Goal: Task Accomplishment & Management: Manage account settings

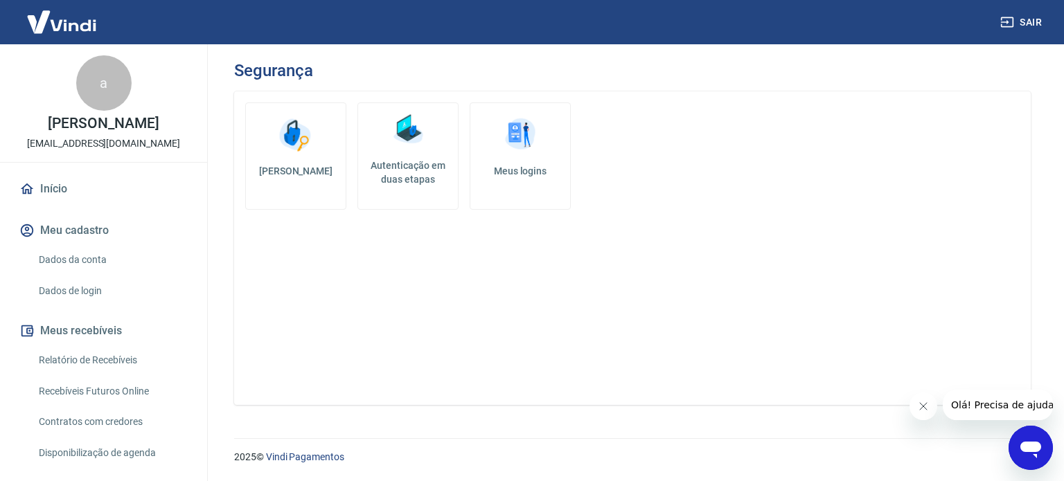
click at [416, 164] on h5 "Autenticação em duas etapas" at bounding box center [408, 173] width 89 height 28
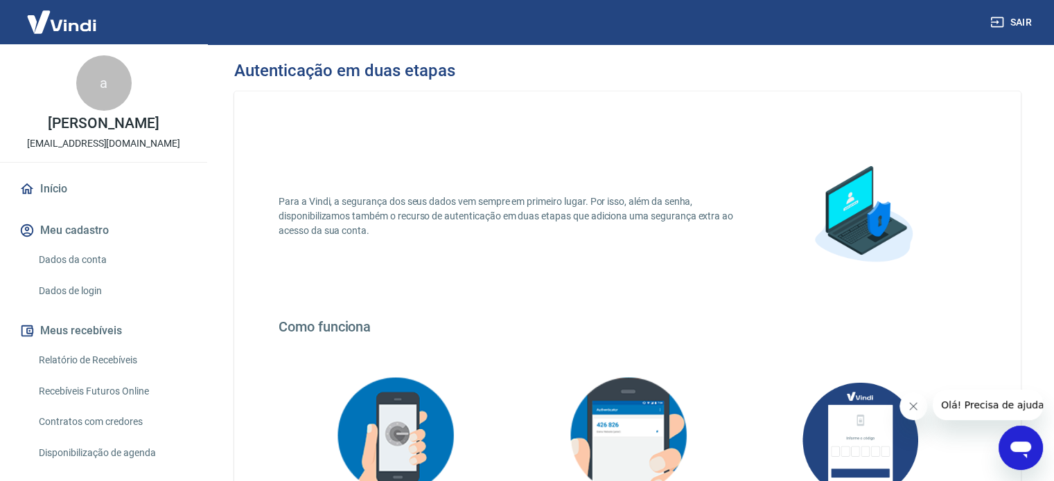
click at [99, 274] on link "Dados da conta" at bounding box center [111, 260] width 157 height 28
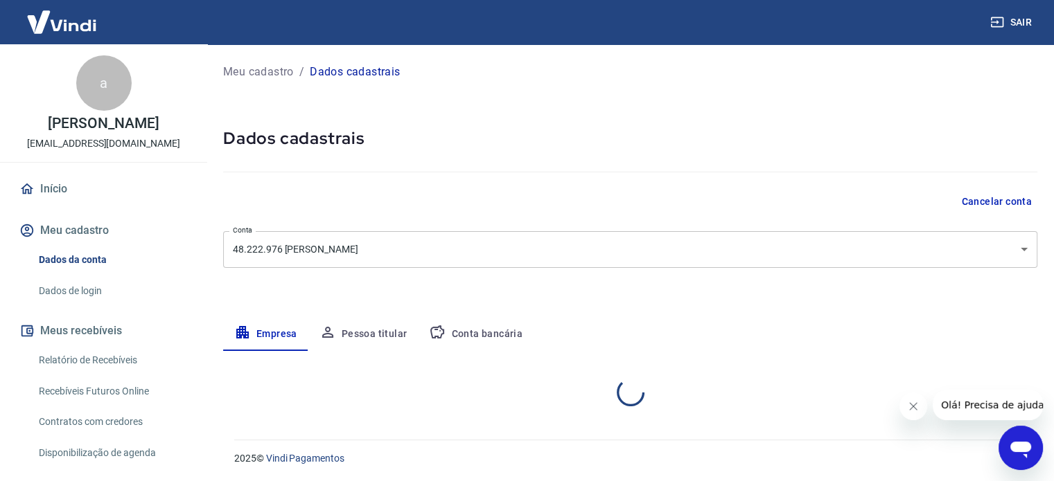
select select "SP"
select select "business"
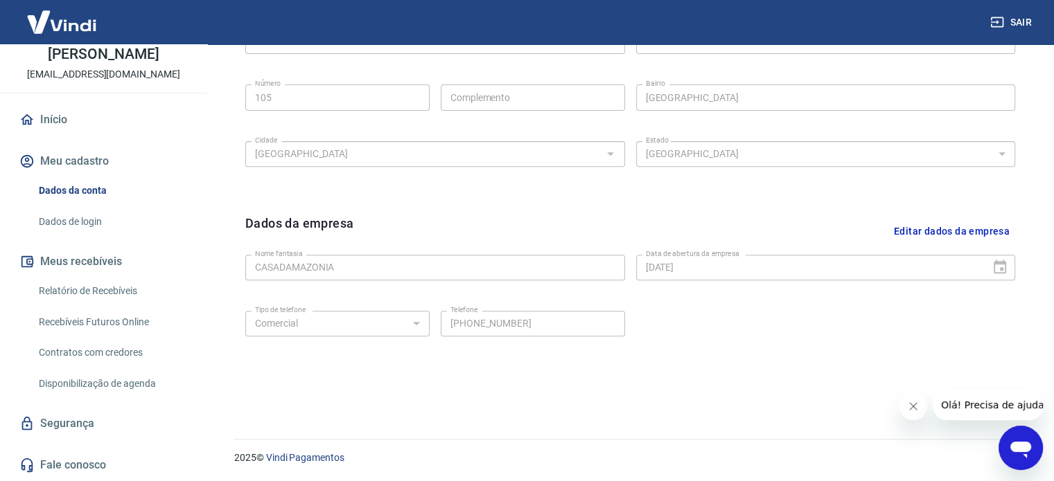
scroll to position [208, 0]
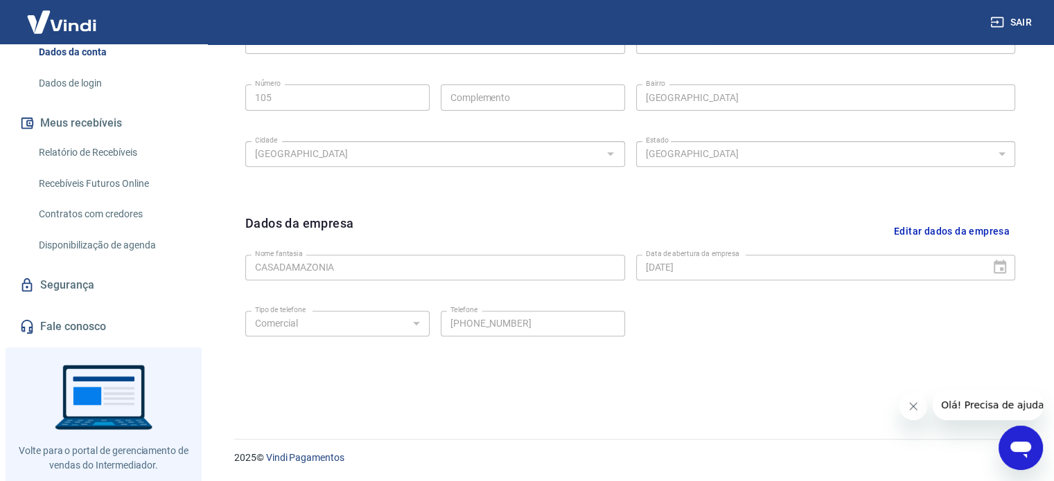
click at [86, 299] on link "Segurança" at bounding box center [104, 285] width 174 height 30
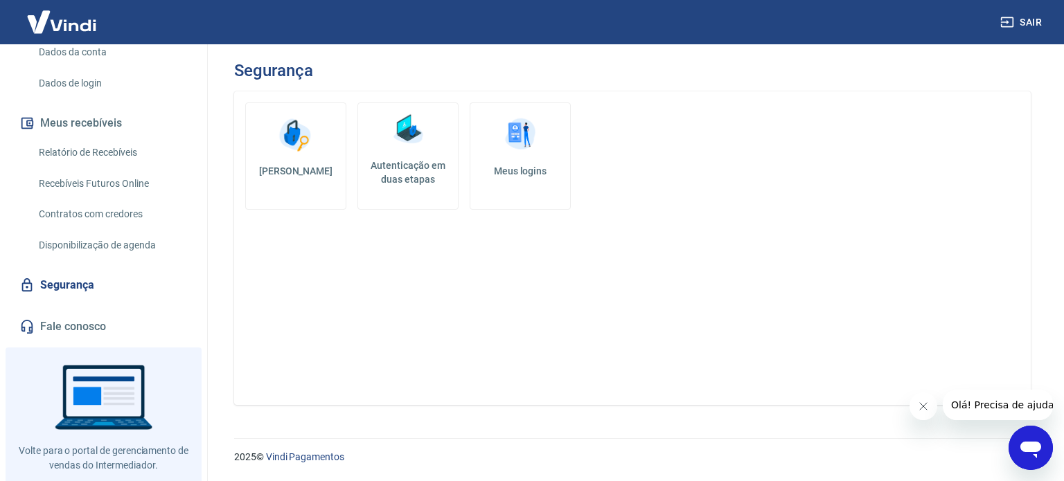
click at [425, 170] on h5 "Autenticação em duas etapas" at bounding box center [408, 173] width 89 height 28
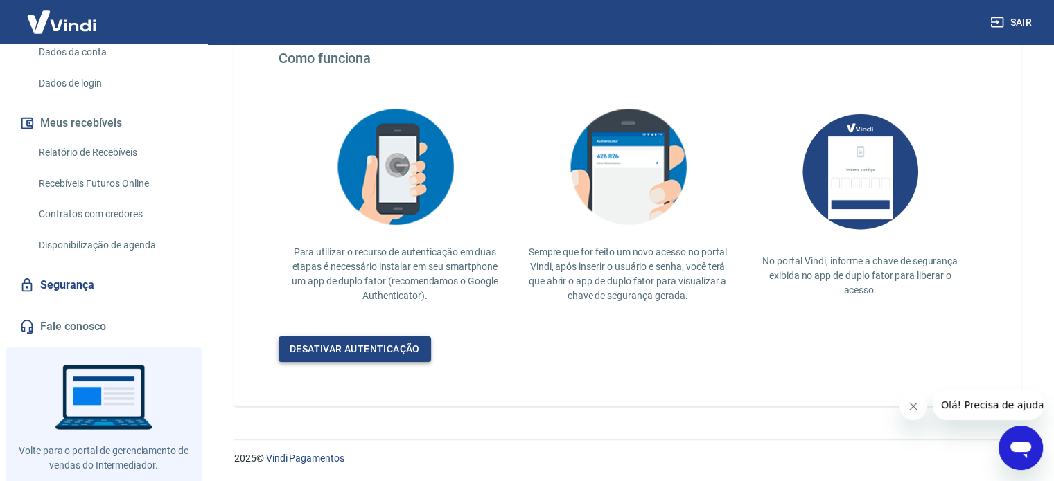
click at [366, 344] on link "Desativar autenticação" at bounding box center [354, 350] width 152 height 26
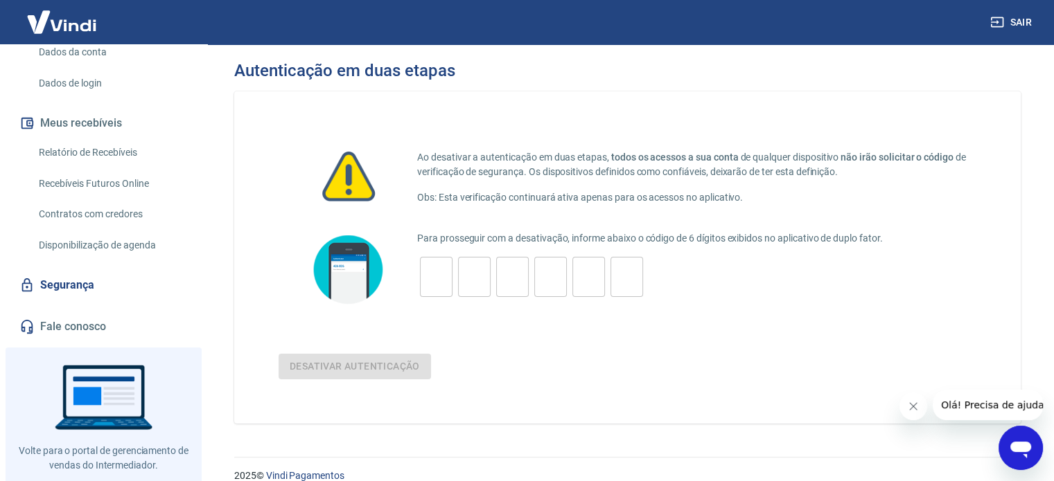
click at [911, 405] on icon "Fechar mensagem da empresa" at bounding box center [913, 406] width 7 height 7
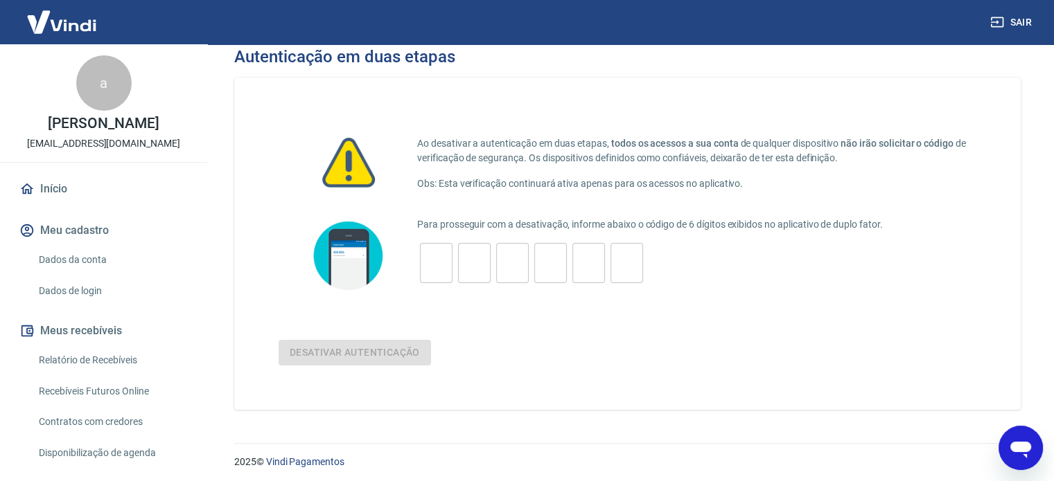
scroll to position [18, 0]
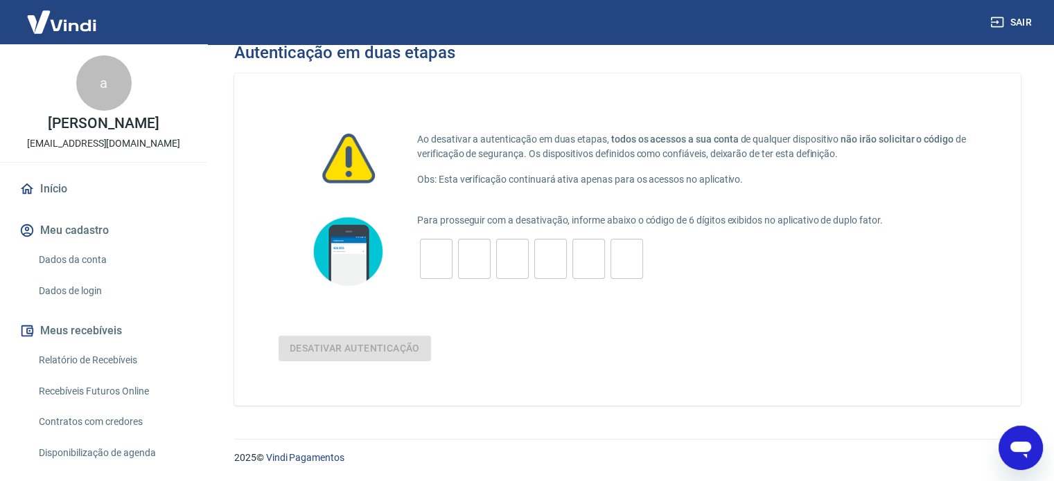
click at [438, 282] on div "Para prosseguir com a desativação, informe abaixo o código de 6 dígitos exibido…" at bounding box center [696, 251] width 559 height 77
click at [435, 274] on div "​" at bounding box center [436, 259] width 33 height 40
type input "2"
type input "4"
type input "8"
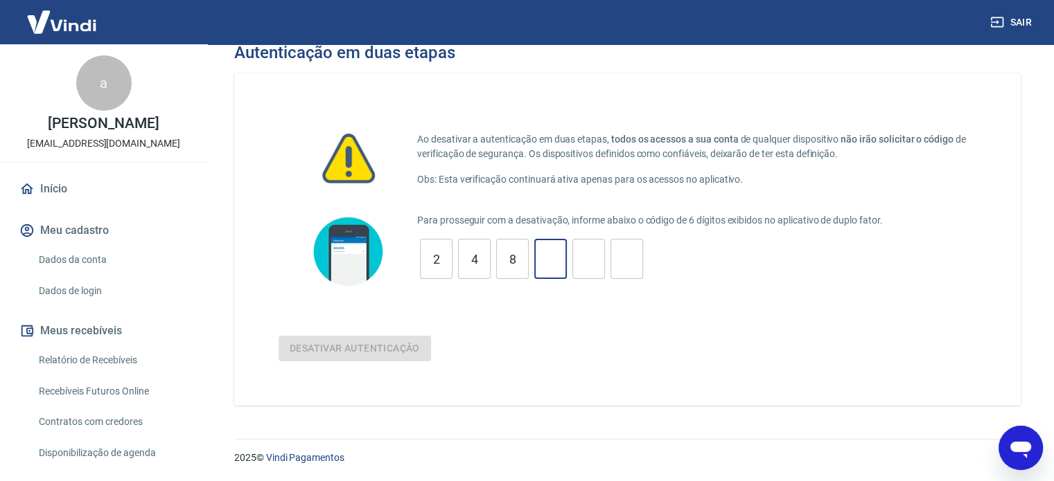
type input "3"
type input "6"
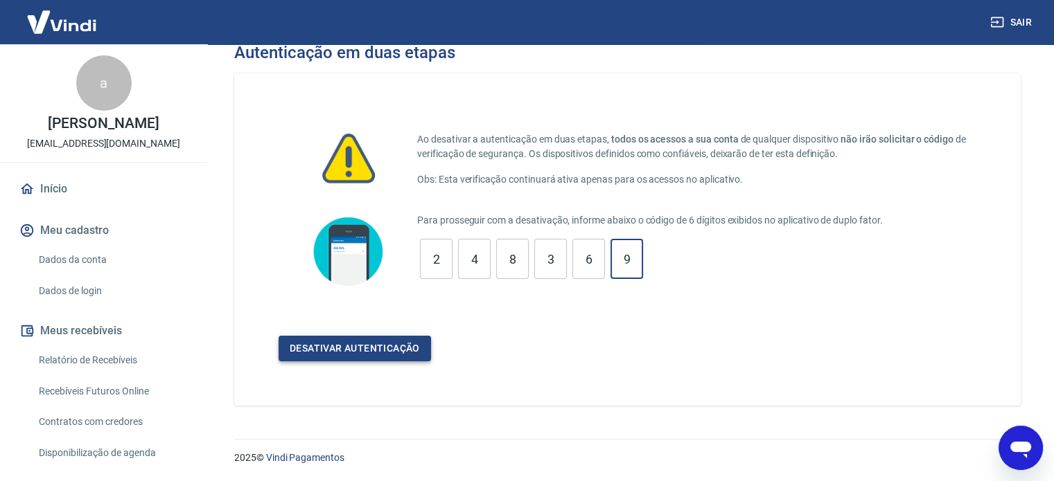
type input "9"
click at [400, 344] on button "Desativar autenticação" at bounding box center [354, 349] width 152 height 26
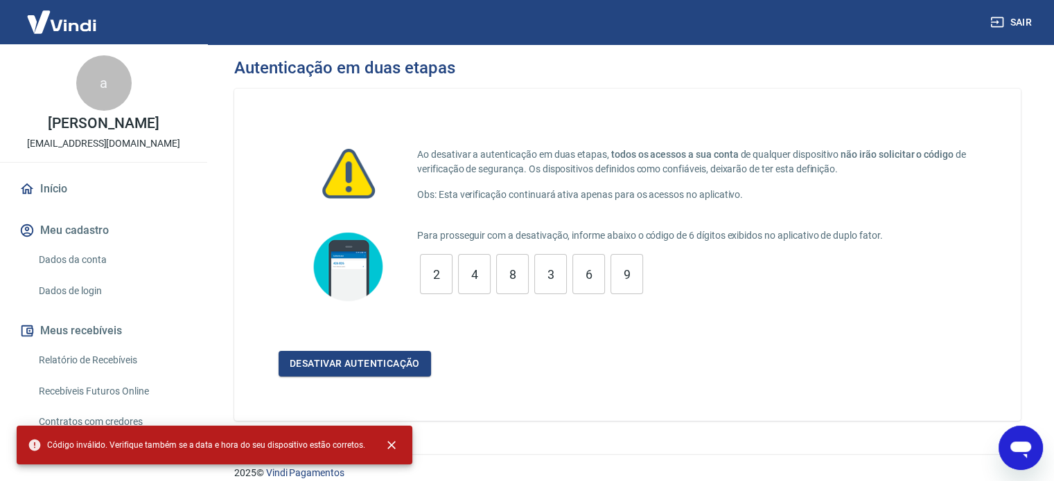
scroll to position [0, 0]
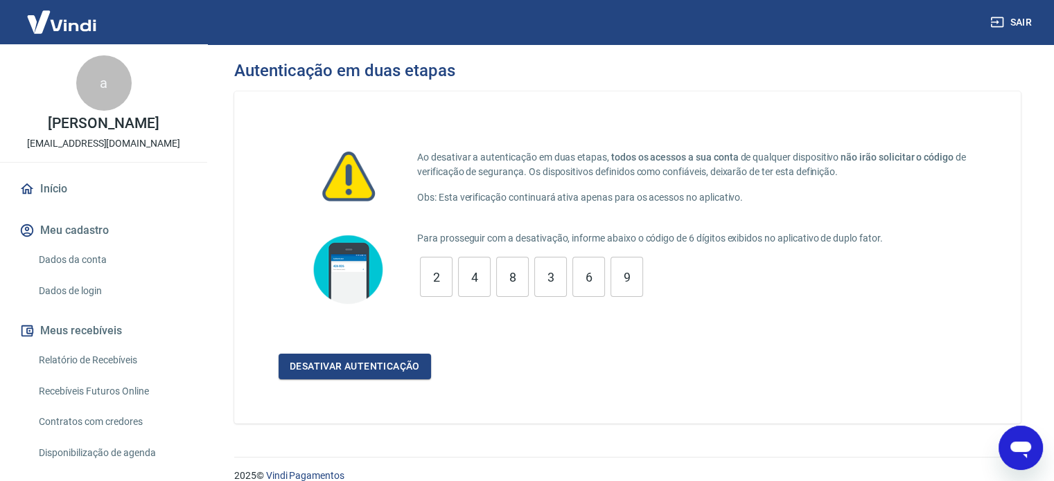
click at [59, 199] on link "Início" at bounding box center [104, 189] width 174 height 30
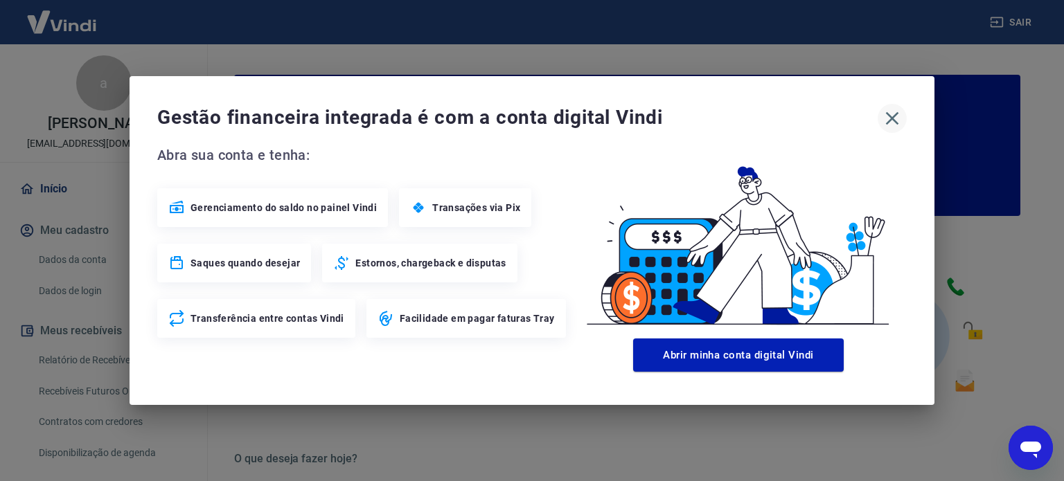
click at [892, 121] on icon "button" at bounding box center [892, 118] width 22 height 22
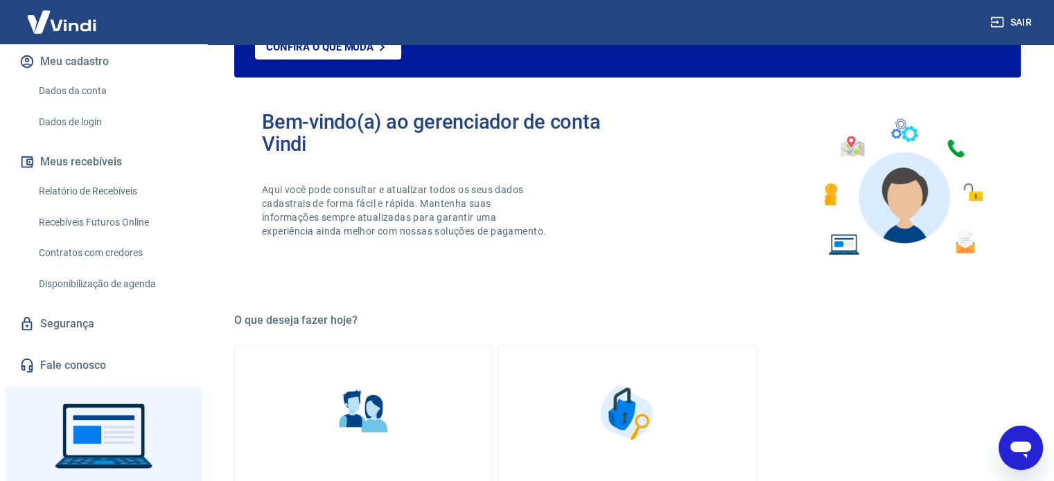
scroll to position [139, 0]
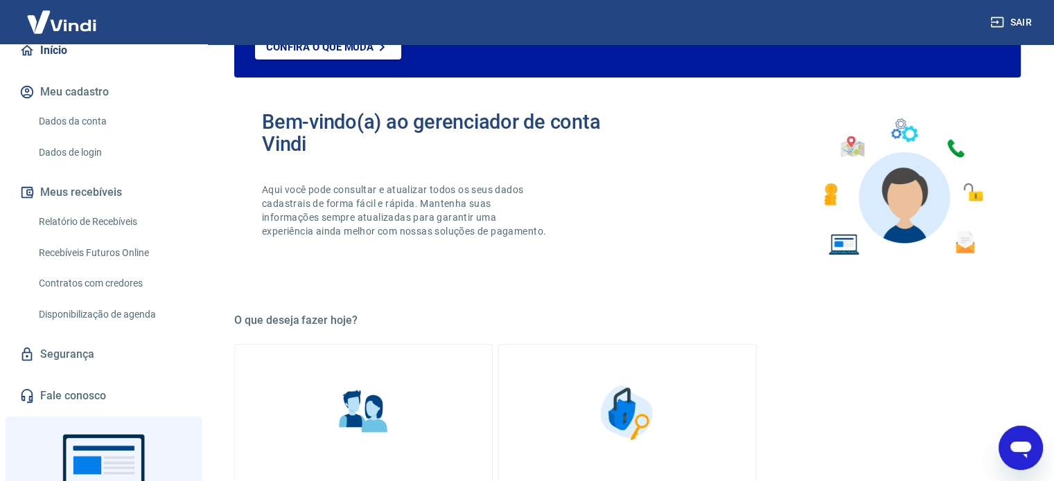
click at [65, 127] on link "Dados da conta" at bounding box center [111, 121] width 157 height 28
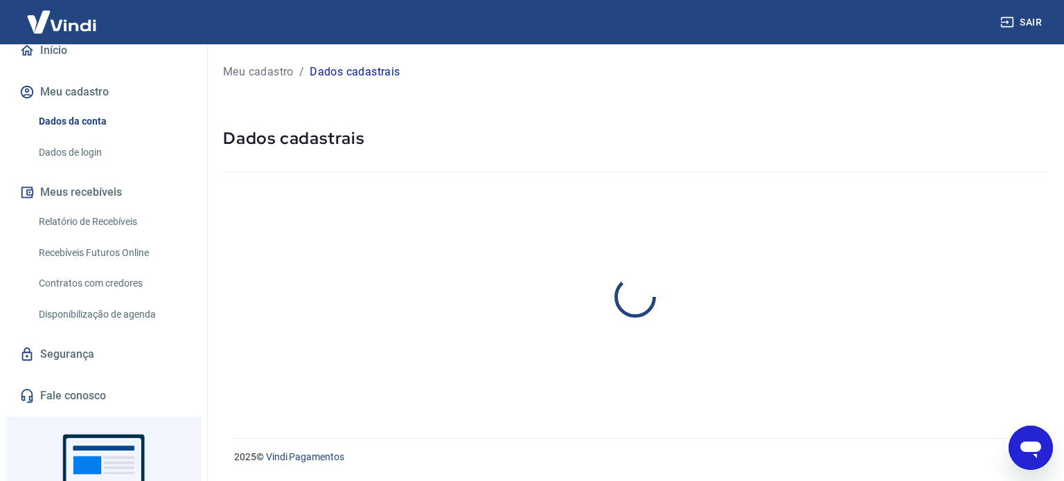
select select "SP"
select select "business"
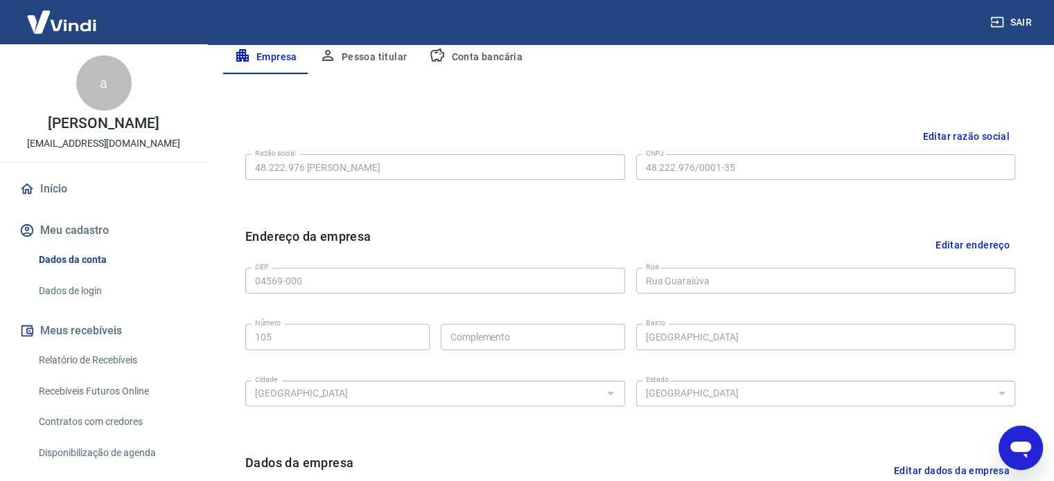
click at [100, 243] on button "Meu cadastro" at bounding box center [104, 230] width 174 height 30
click at [69, 204] on link "Início" at bounding box center [104, 189] width 174 height 30
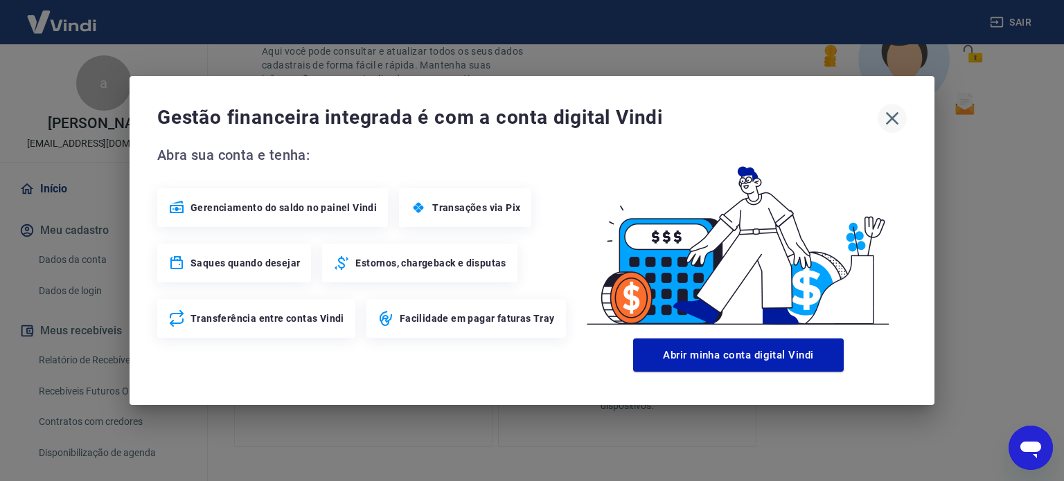
click at [885, 119] on icon "button" at bounding box center [892, 118] width 22 height 22
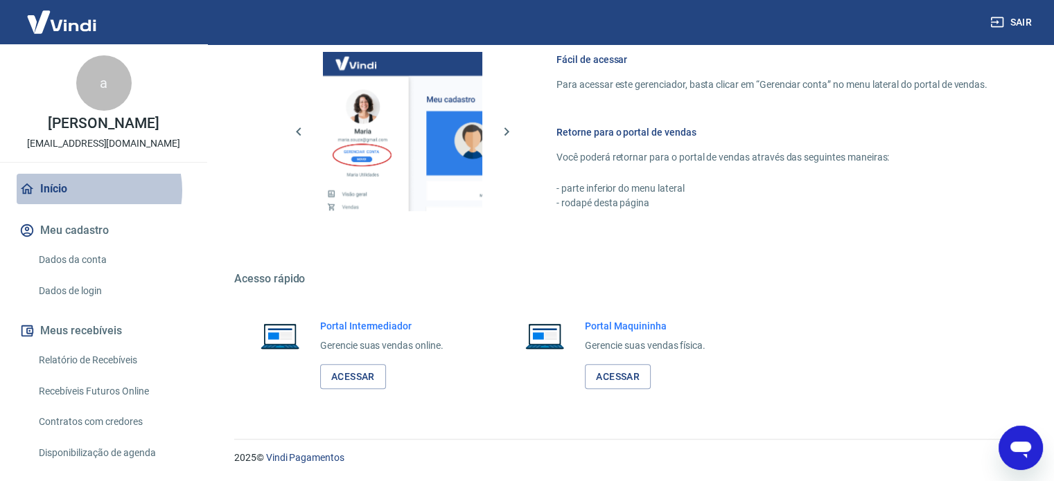
click at [86, 204] on link "Início" at bounding box center [104, 189] width 174 height 30
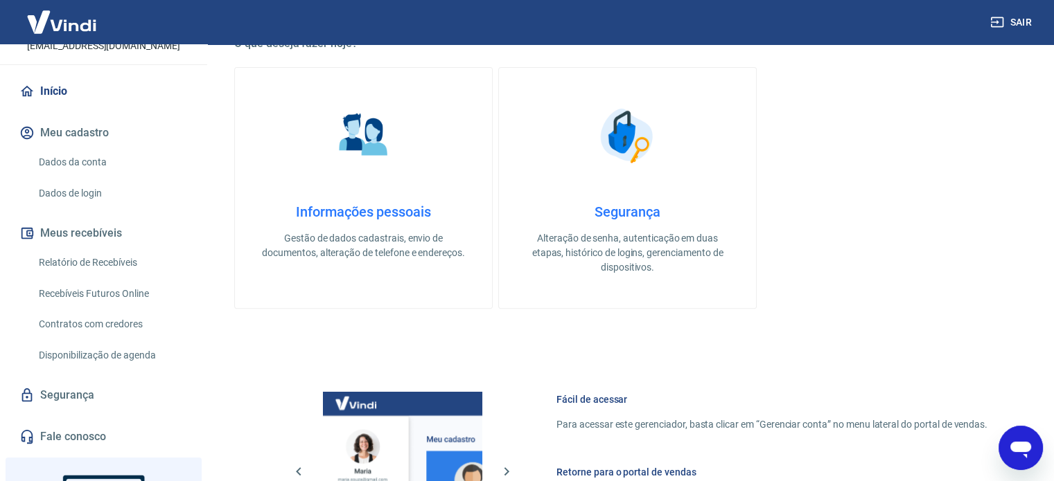
scroll to position [139, 0]
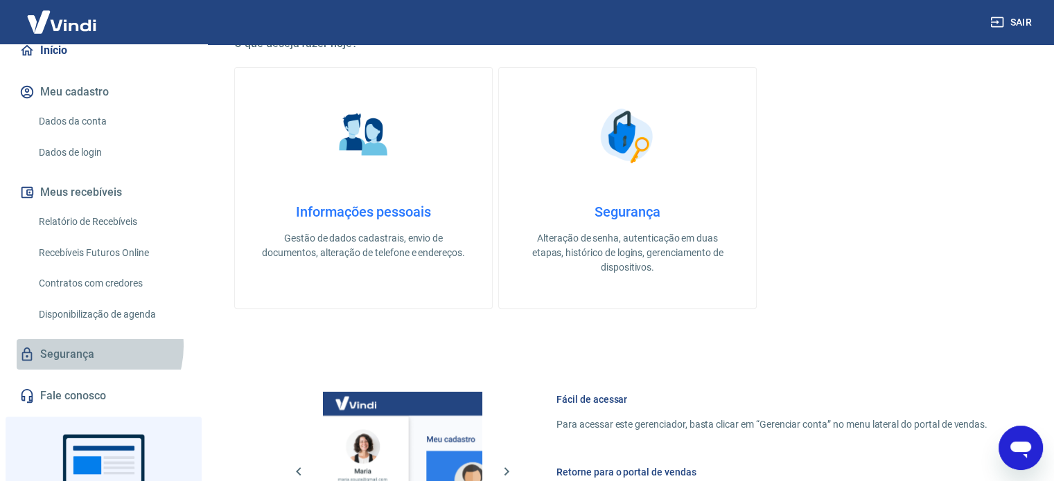
click at [83, 361] on link "Segurança" at bounding box center [104, 354] width 174 height 30
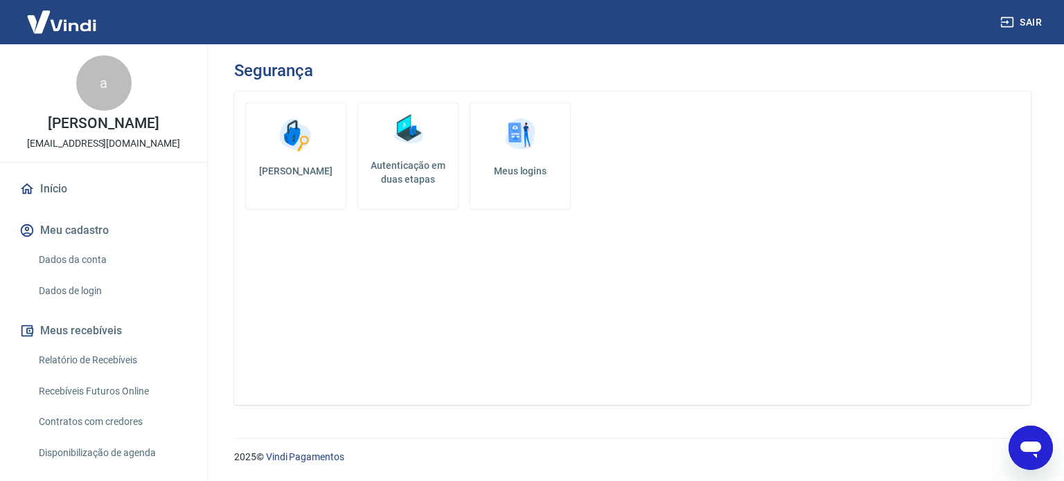
click at [89, 267] on link "Dados da conta" at bounding box center [111, 260] width 157 height 28
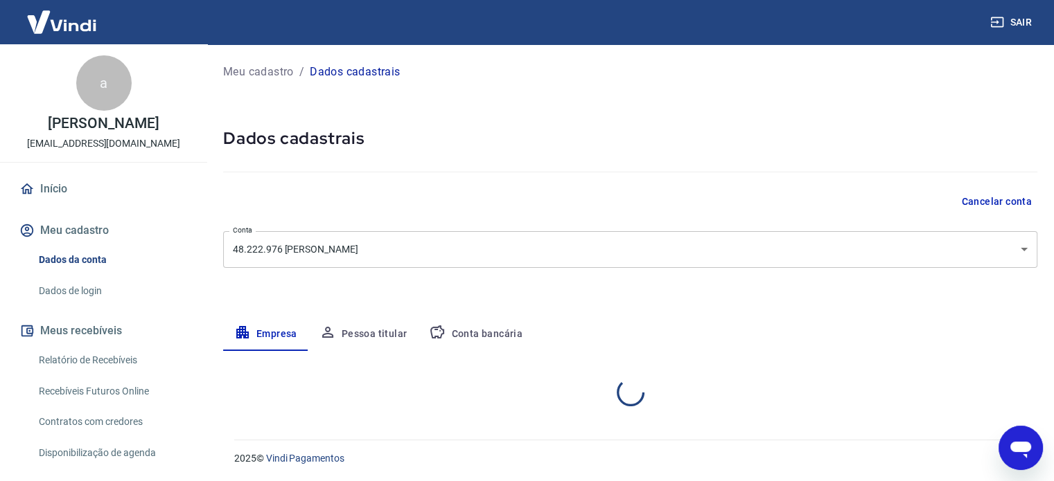
select select "SP"
select select "business"
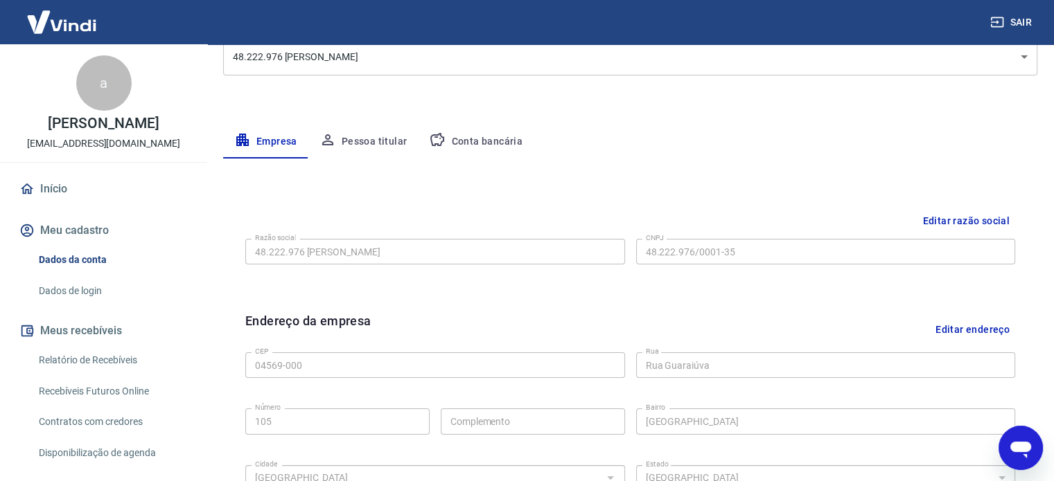
scroll to position [101, 0]
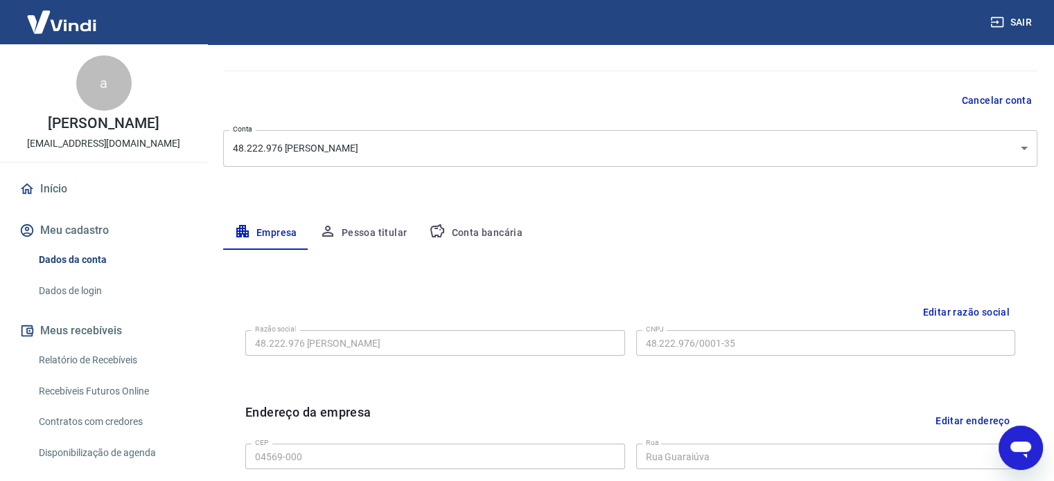
click at [96, 298] on link "Dados de login" at bounding box center [111, 291] width 157 height 28
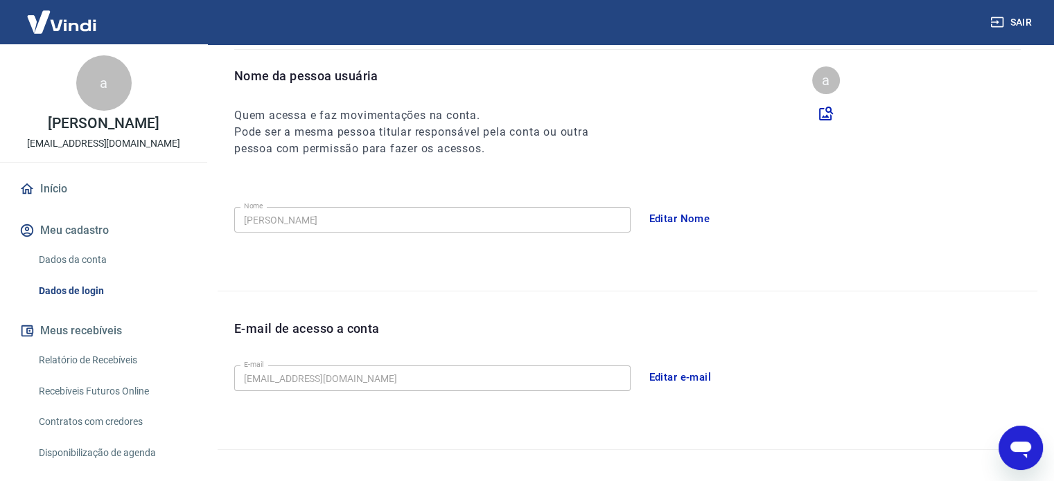
scroll to position [139, 0]
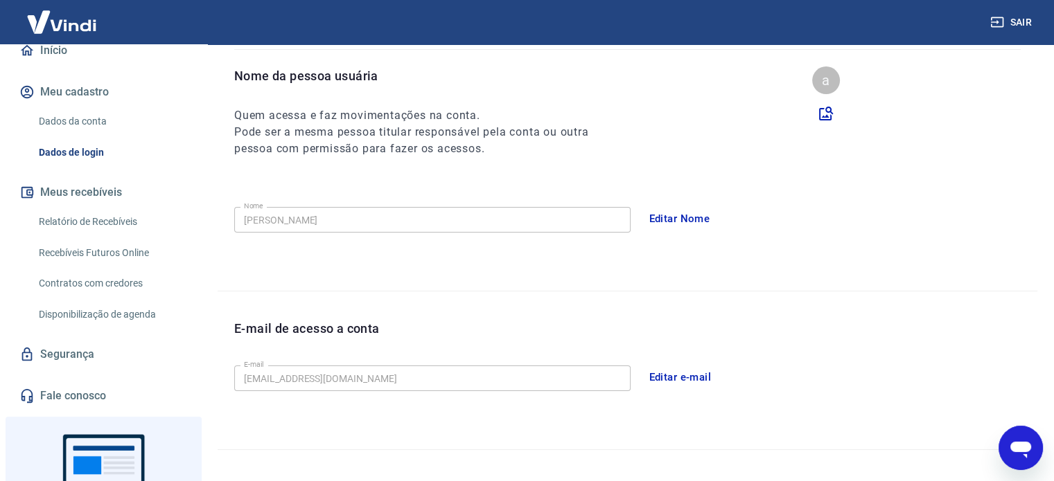
click at [100, 410] on link "Fale conosco" at bounding box center [104, 396] width 174 height 30
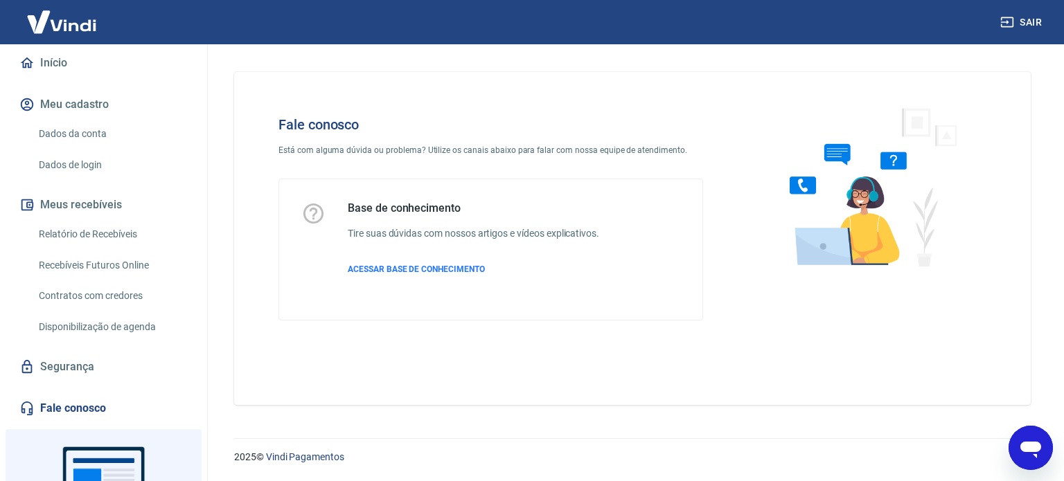
scroll to position [112, 0]
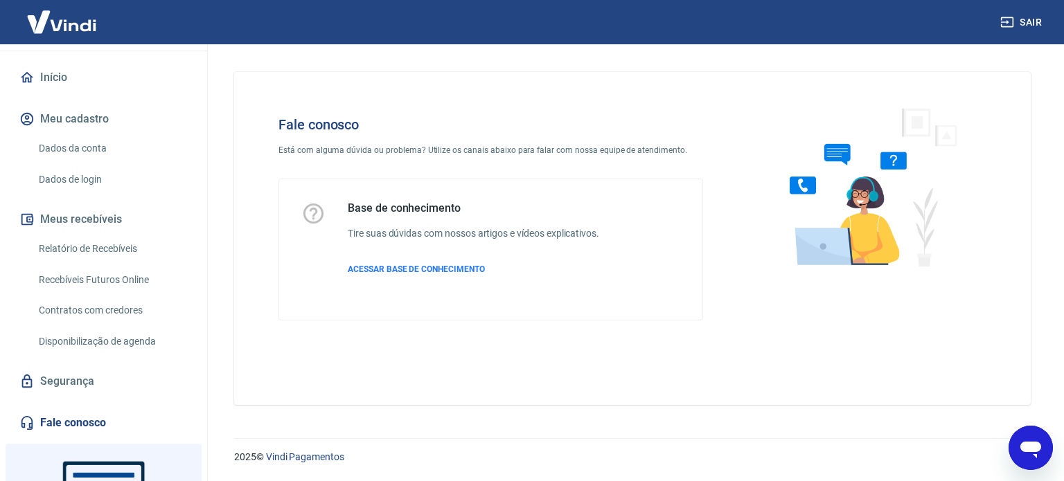
click at [606, 238] on div "Base de conhecimento Tire suas dúvidas com nossos artigos e vídeos explicativos…" at bounding box center [490, 250] width 379 height 96
click at [416, 262] on div "Base de conhecimento Tire suas dúvidas com nossos artigos e vídeos explicativos…" at bounding box center [473, 250] width 251 height 96
click at [421, 268] on span "ACESSAR BASE DE CONHECIMENTO" at bounding box center [416, 270] width 137 height 10
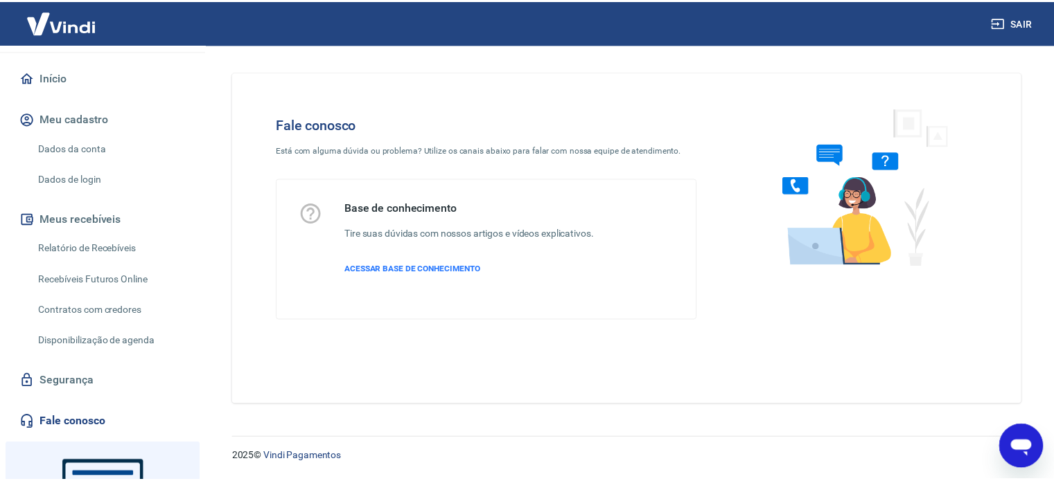
scroll to position [0, 0]
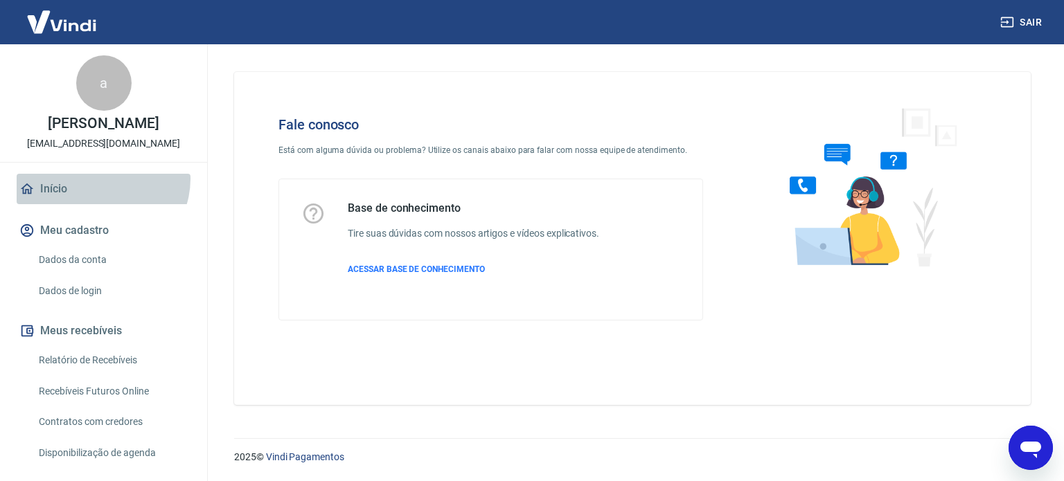
click at [101, 193] on link "Início" at bounding box center [104, 189] width 174 height 30
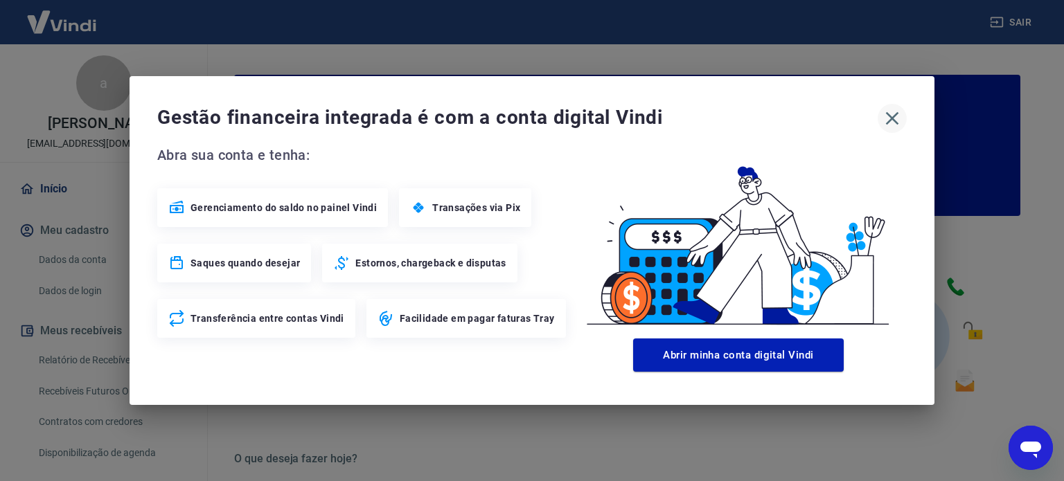
click at [881, 114] on icon "button" at bounding box center [892, 118] width 22 height 22
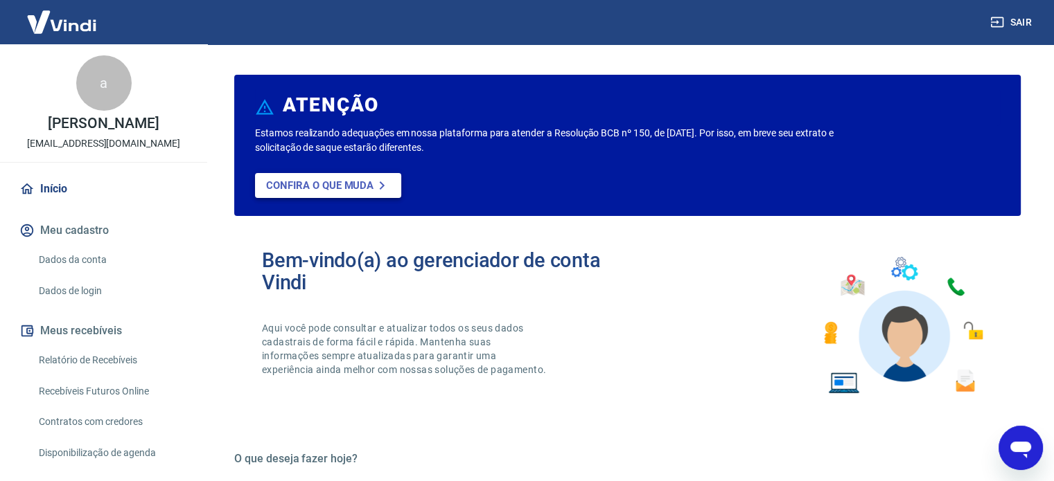
click at [380, 179] on icon at bounding box center [381, 185] width 17 height 17
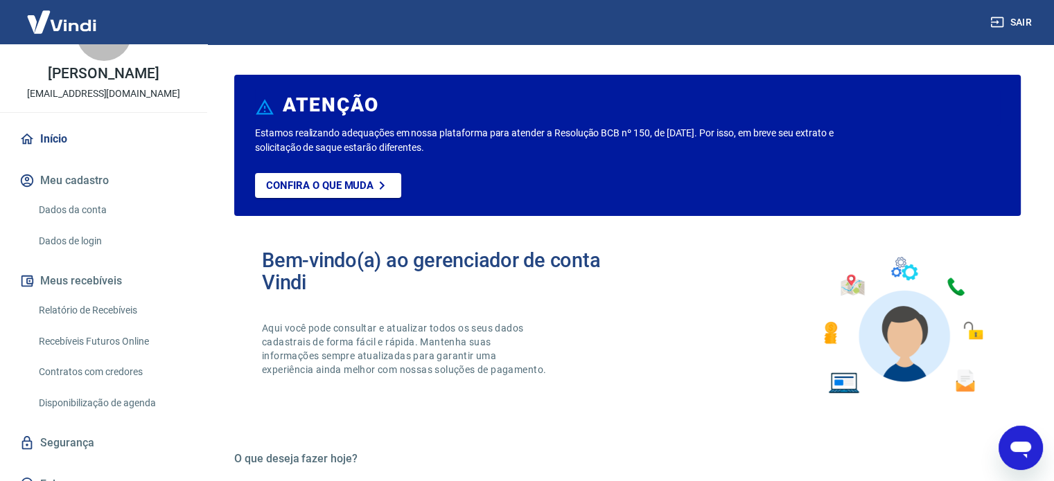
scroll to position [139, 0]
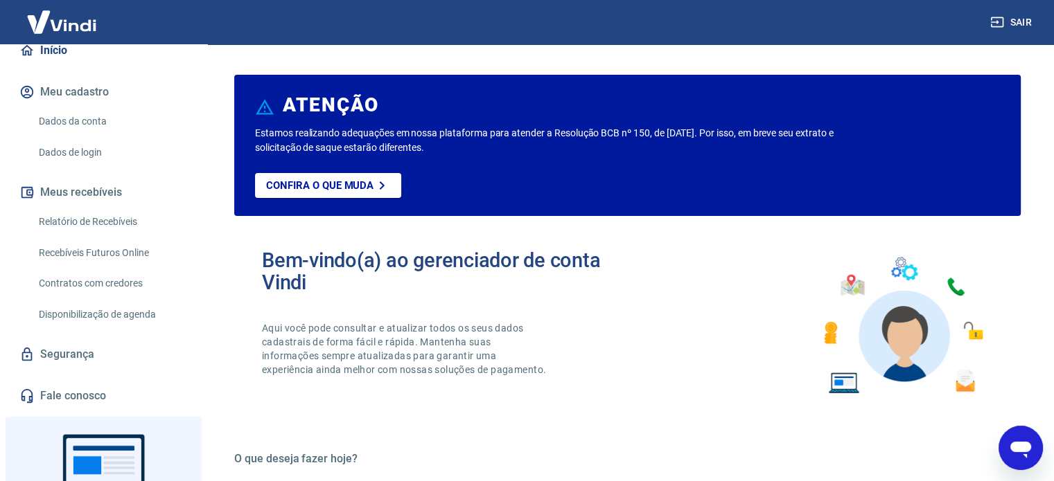
click at [74, 370] on link "Segurança" at bounding box center [104, 354] width 174 height 30
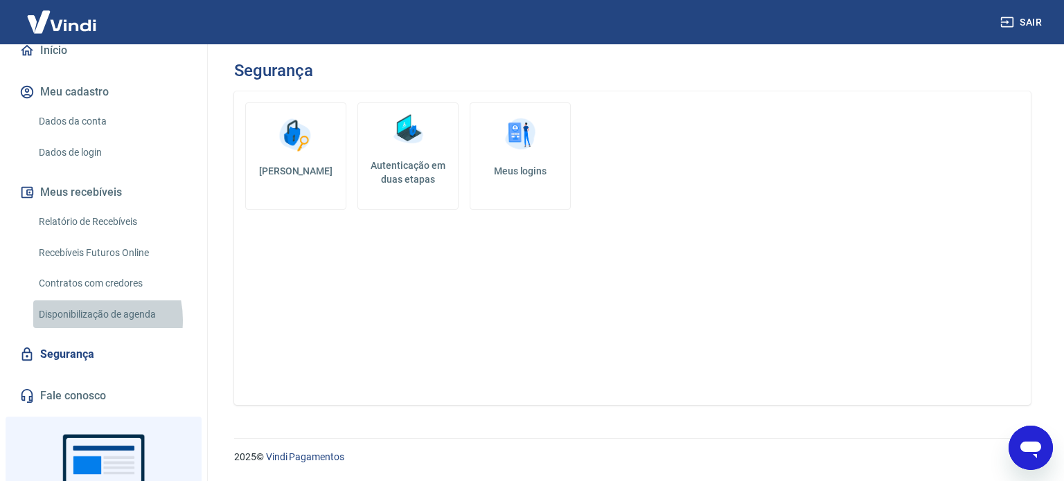
click at [80, 329] on link "Disponibilização de agenda" at bounding box center [111, 315] width 157 height 28
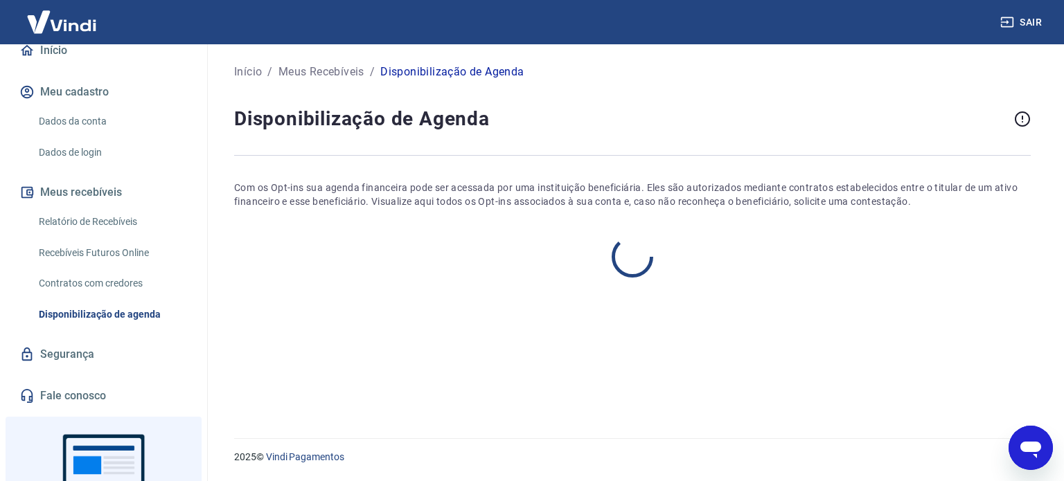
click at [86, 297] on link "Contratos com credores" at bounding box center [111, 283] width 157 height 28
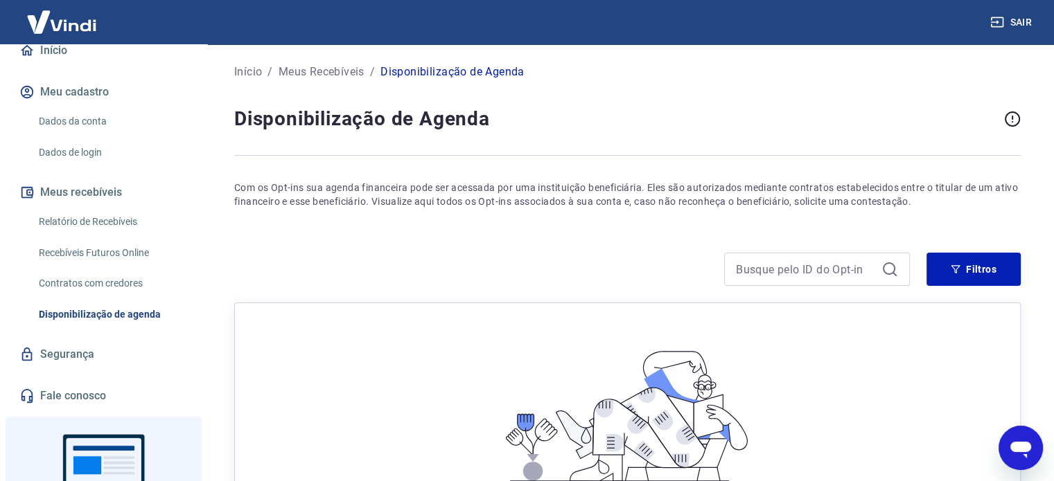
click at [96, 264] on link "Recebíveis Futuros Online" at bounding box center [111, 253] width 157 height 28
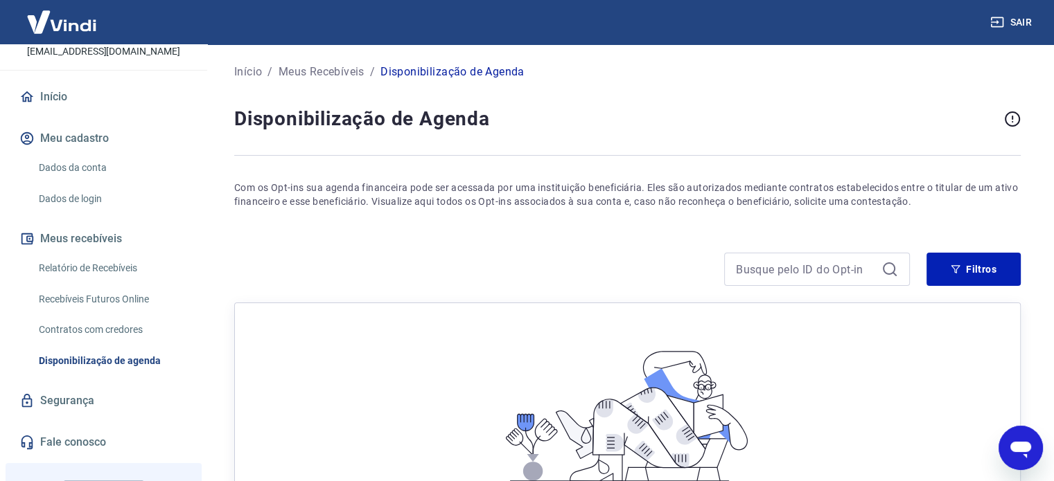
scroll to position [69, 0]
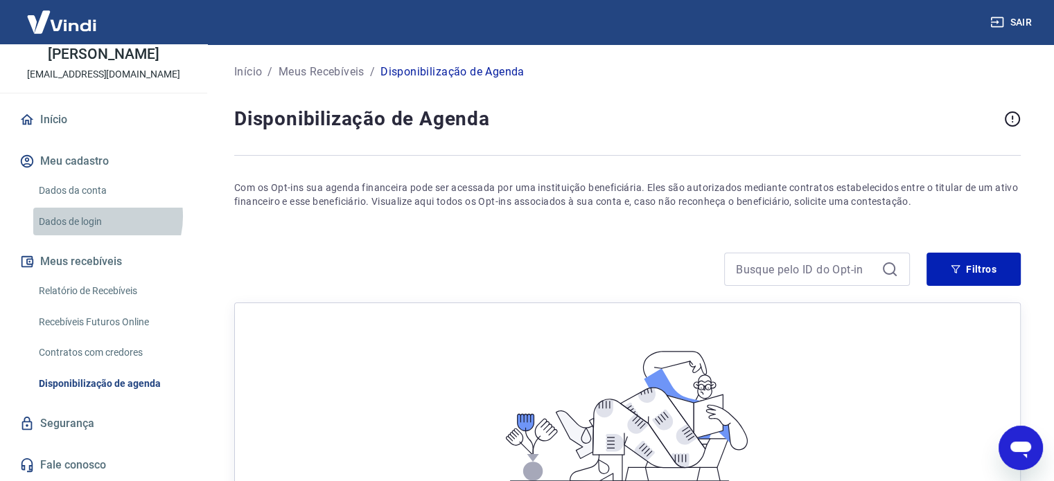
click at [94, 231] on link "Dados de login" at bounding box center [111, 222] width 157 height 28
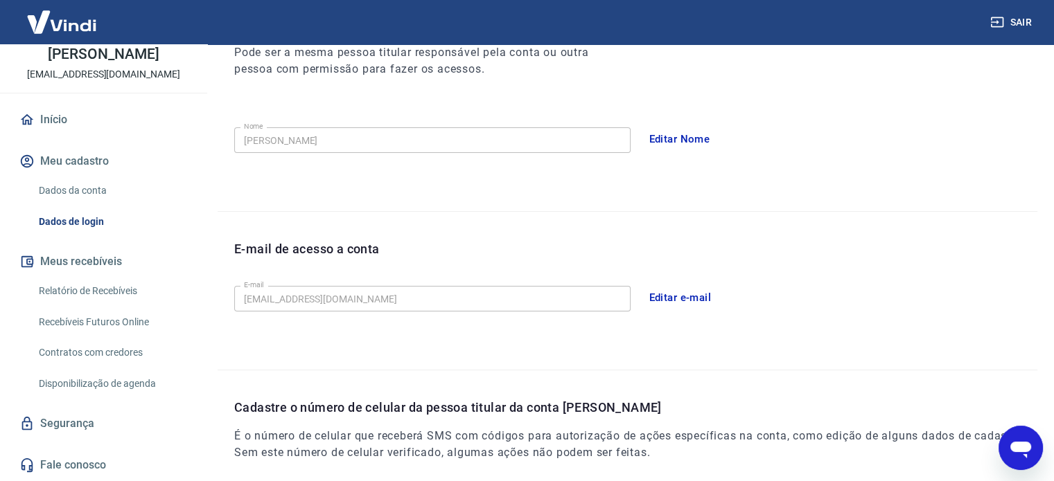
scroll to position [208, 0]
click at [100, 192] on link "Dados da conta" at bounding box center [111, 191] width 157 height 28
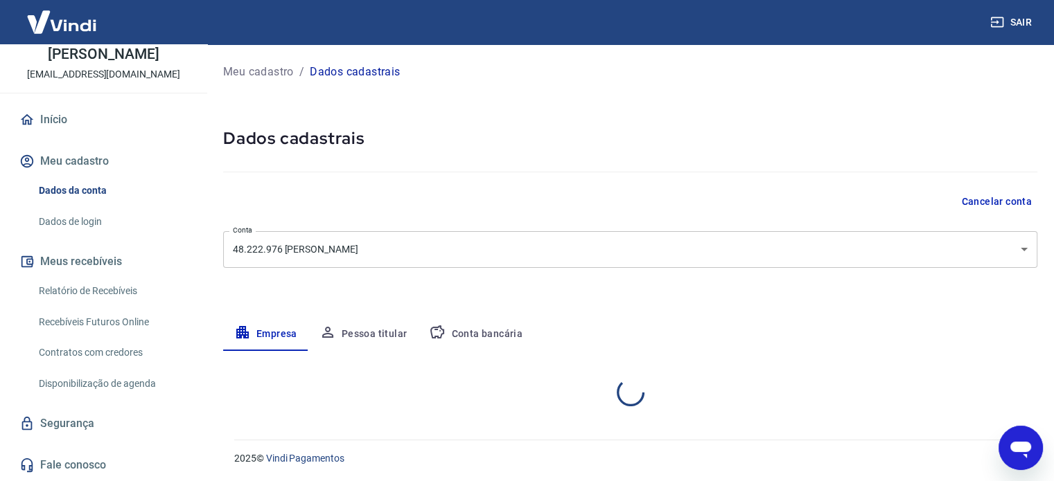
select select "SP"
select select "business"
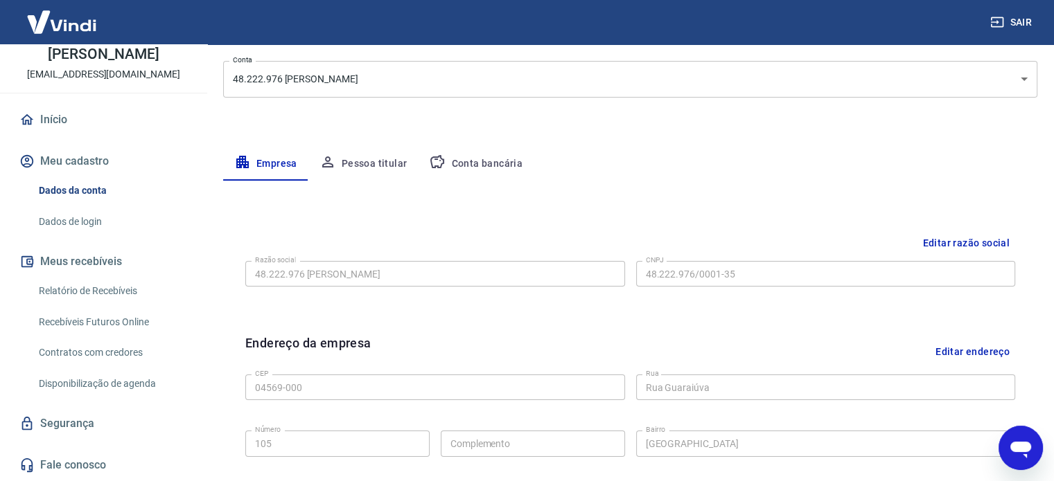
click at [352, 163] on button "Pessoa titular" at bounding box center [363, 164] width 110 height 33
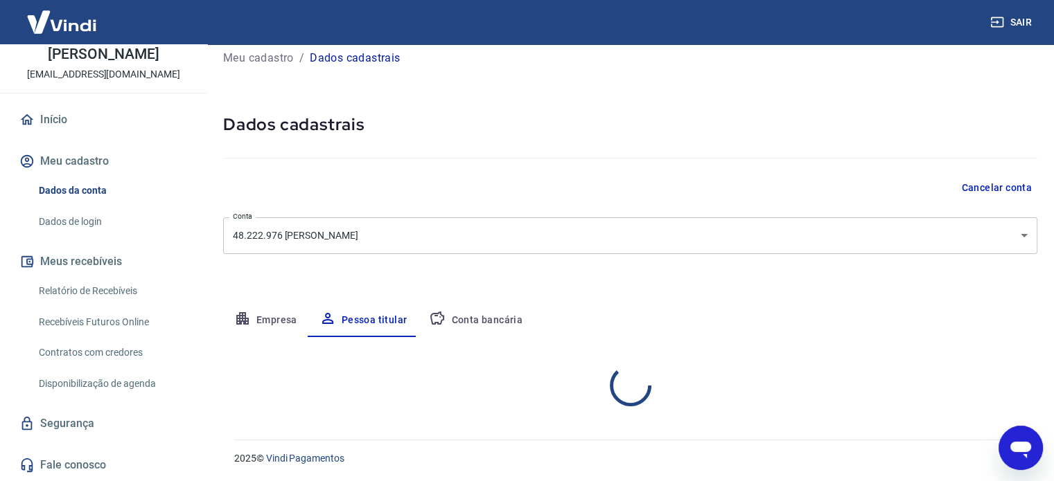
scroll to position [72, 0]
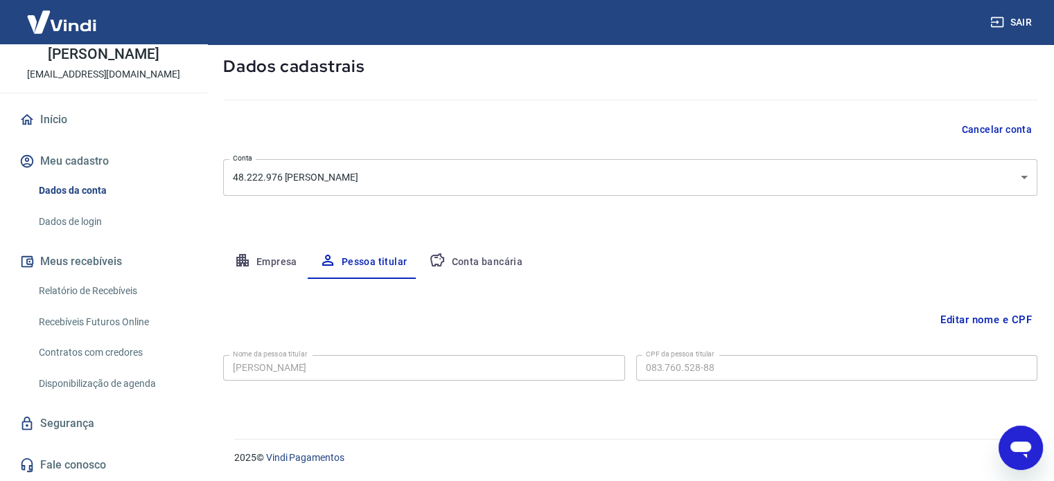
click at [469, 257] on button "Conta bancária" at bounding box center [476, 262] width 116 height 33
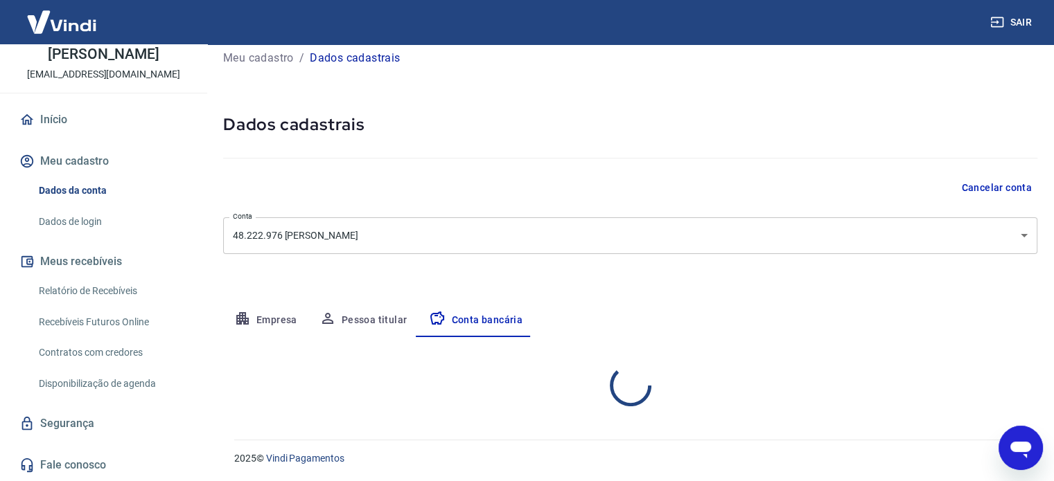
select select "1"
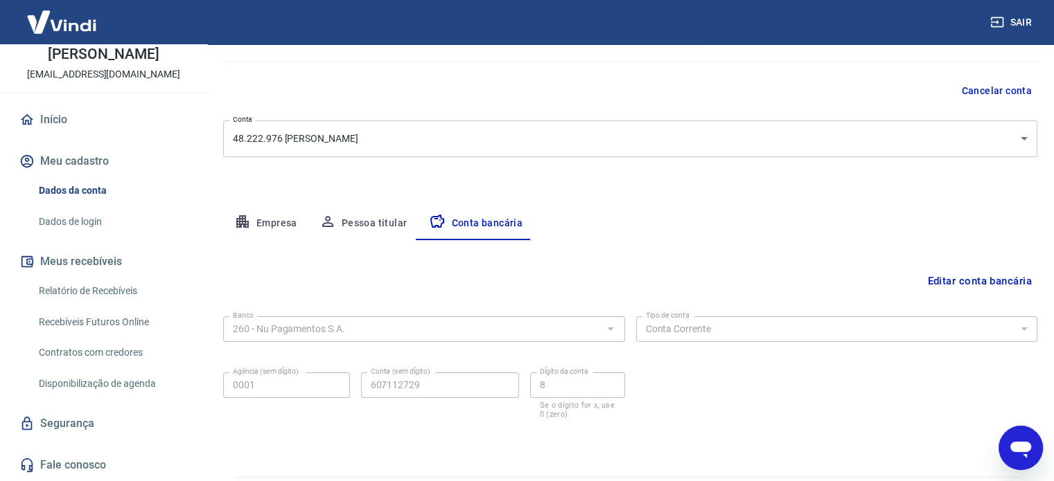
scroll to position [149, 0]
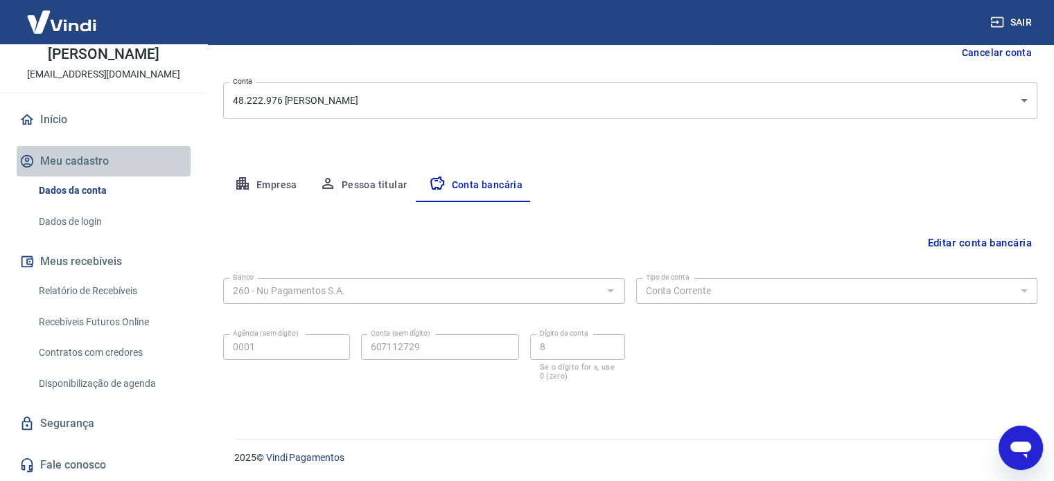
click at [109, 177] on button "Meu cadastro" at bounding box center [104, 161] width 174 height 30
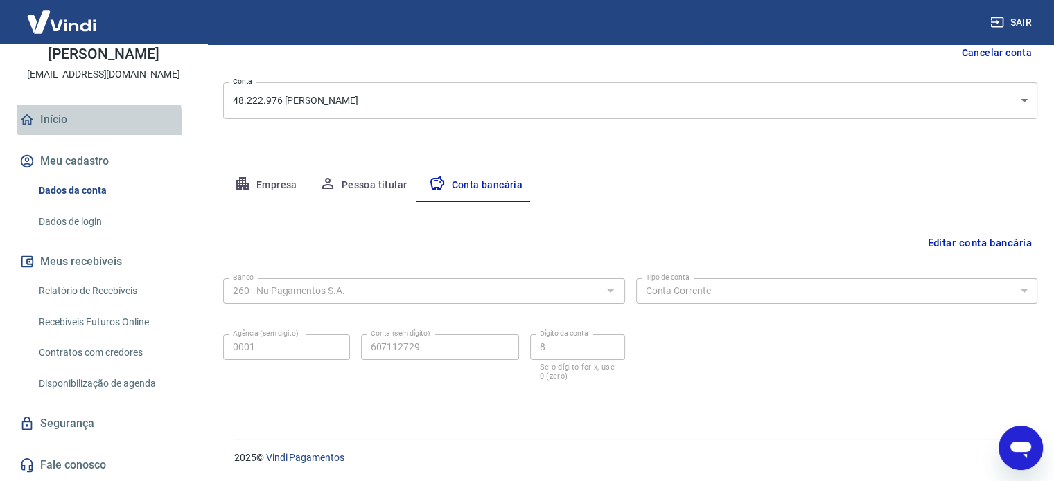
click at [67, 135] on link "Início" at bounding box center [104, 120] width 174 height 30
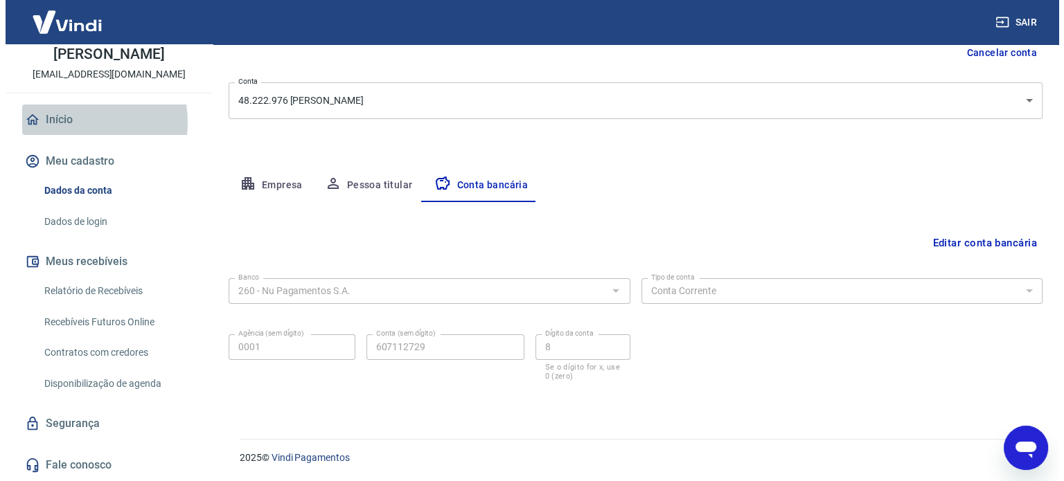
scroll to position [756, 0]
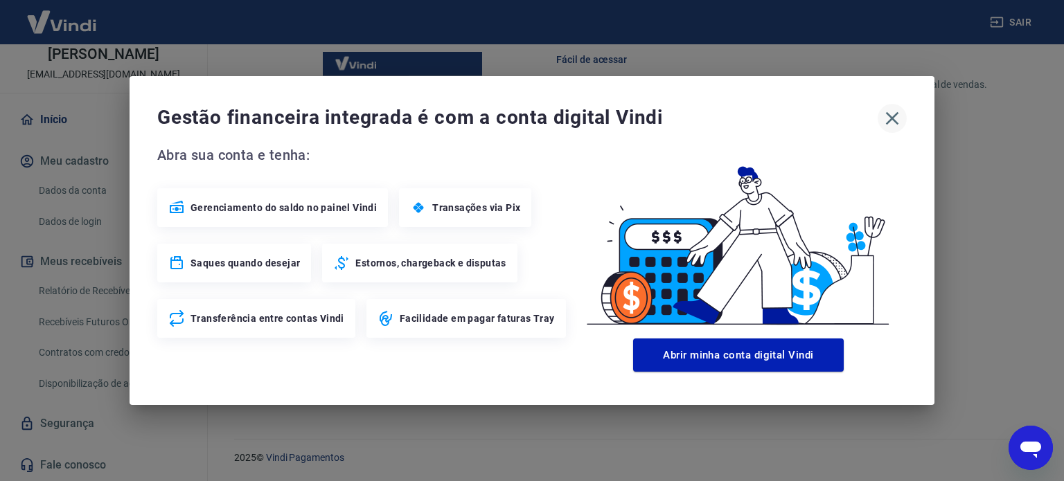
click at [890, 112] on icon "button" at bounding box center [892, 118] width 22 height 22
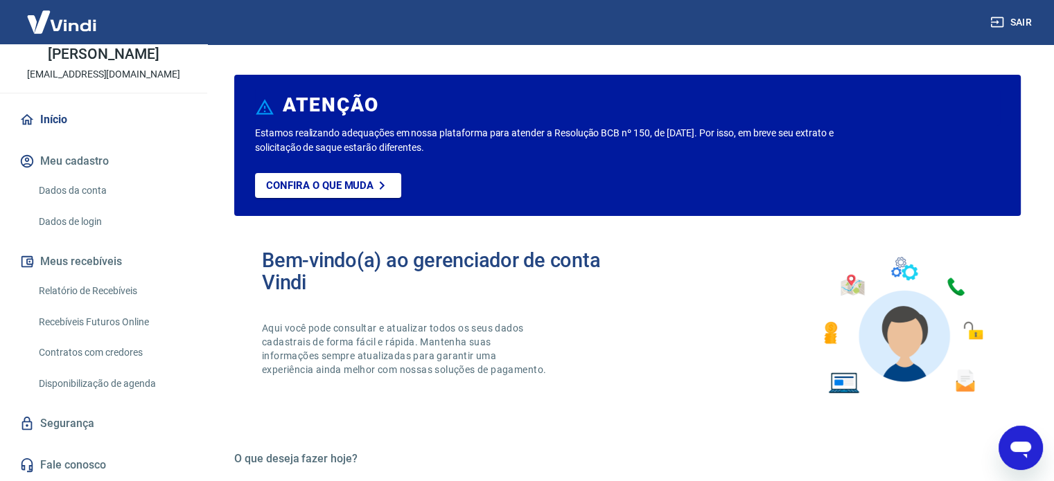
scroll to position [0, 0]
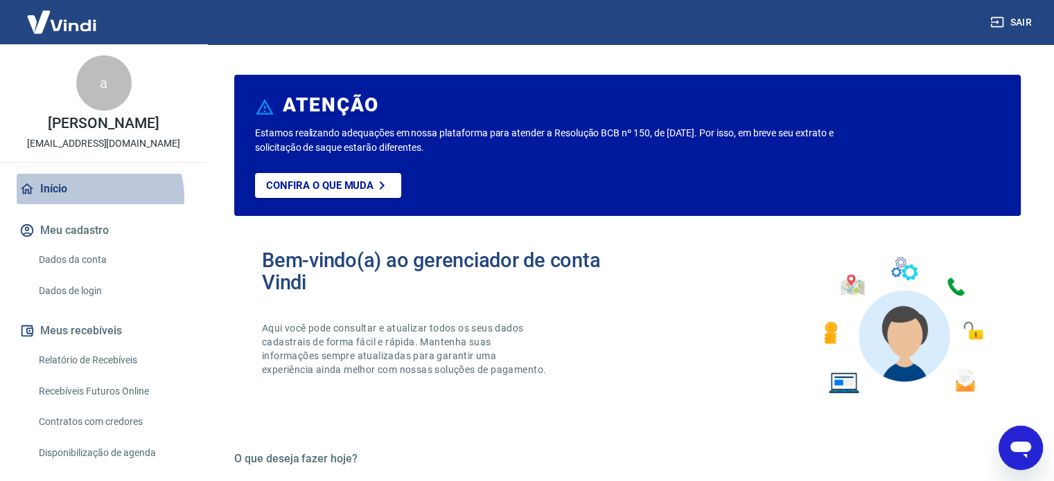
click at [87, 204] on link "Início" at bounding box center [104, 189] width 174 height 30
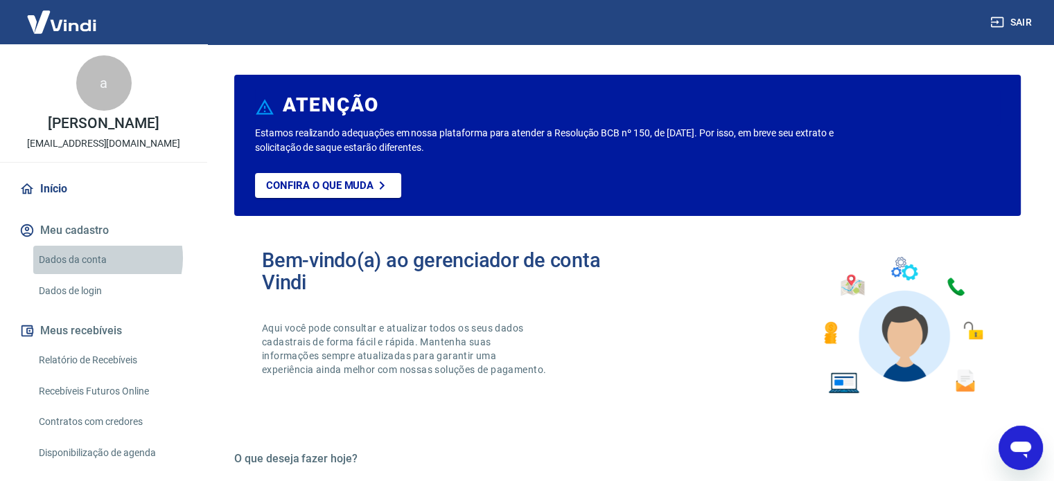
click at [103, 273] on link "Dados da conta" at bounding box center [111, 260] width 157 height 28
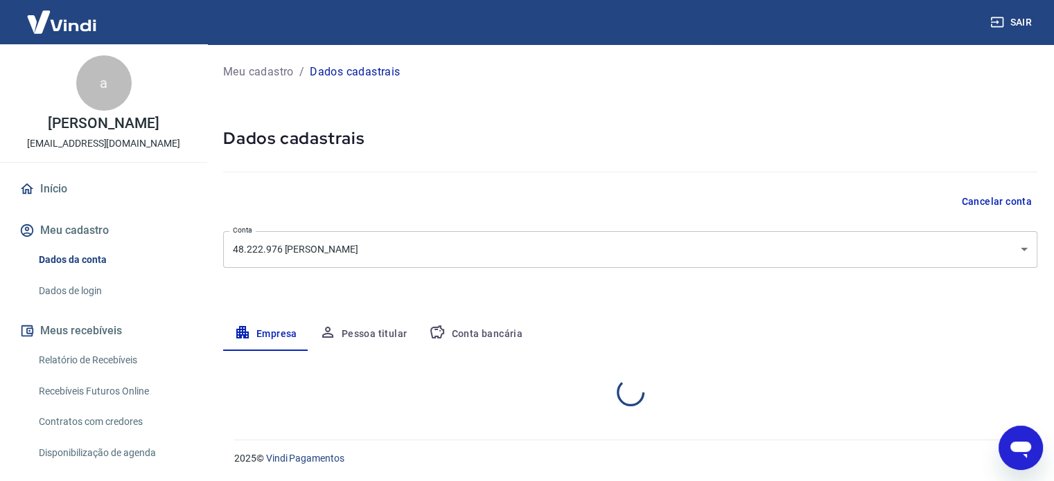
select select "SP"
select select "business"
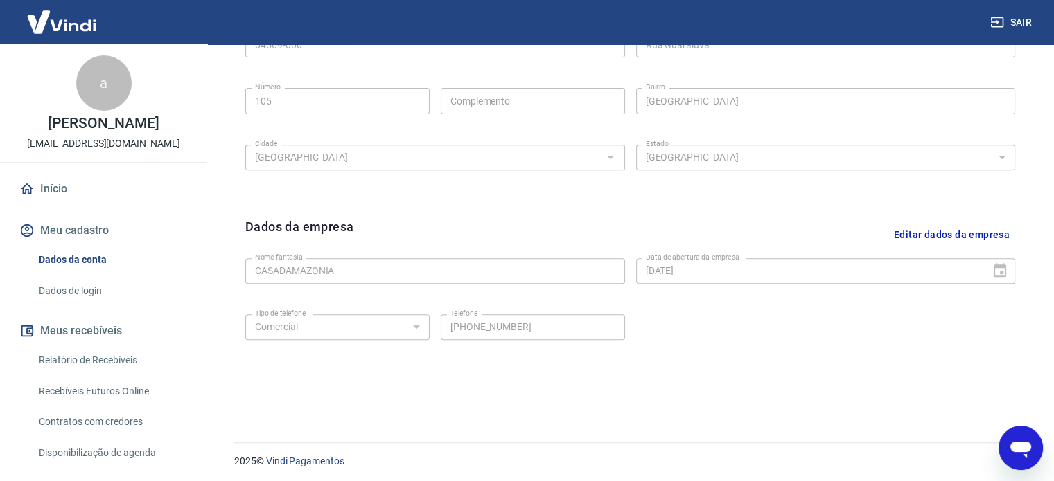
scroll to position [517, 0]
click at [111, 367] on link "Relatório de Recebíveis" at bounding box center [111, 360] width 157 height 28
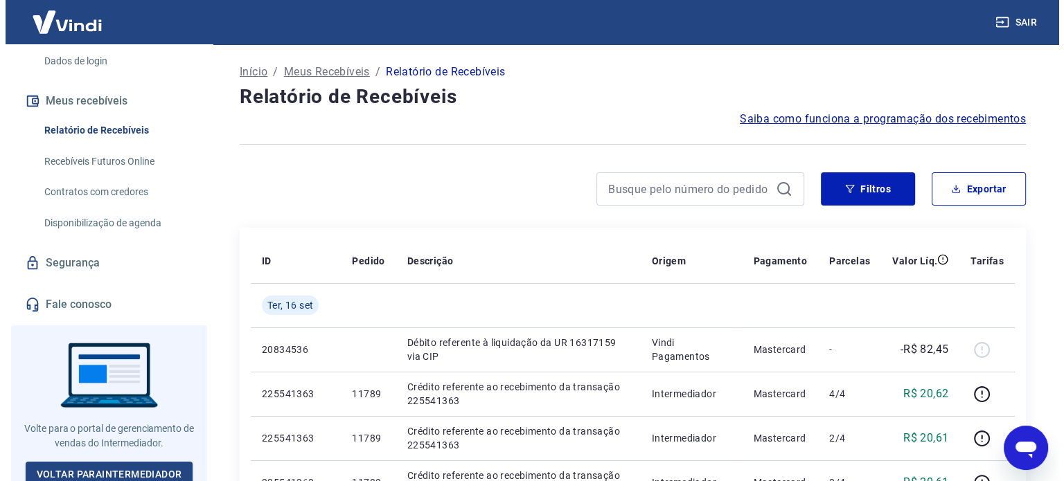
scroll to position [250, 0]
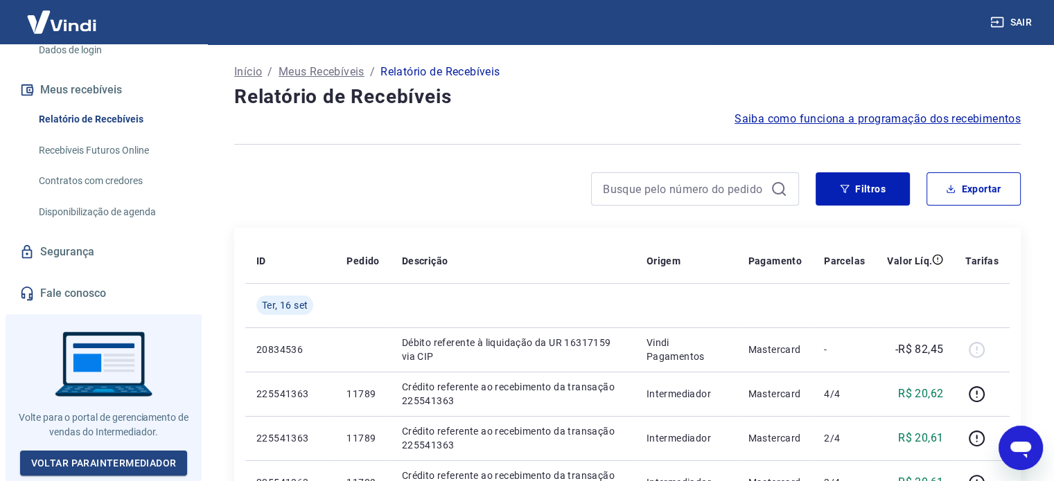
click at [75, 274] on div "Início Meu cadastro Dados da conta Dados de login Meus recebíveis Relatório de …" at bounding box center [103, 121] width 207 height 376
click at [72, 267] on link "Segurança" at bounding box center [104, 252] width 174 height 30
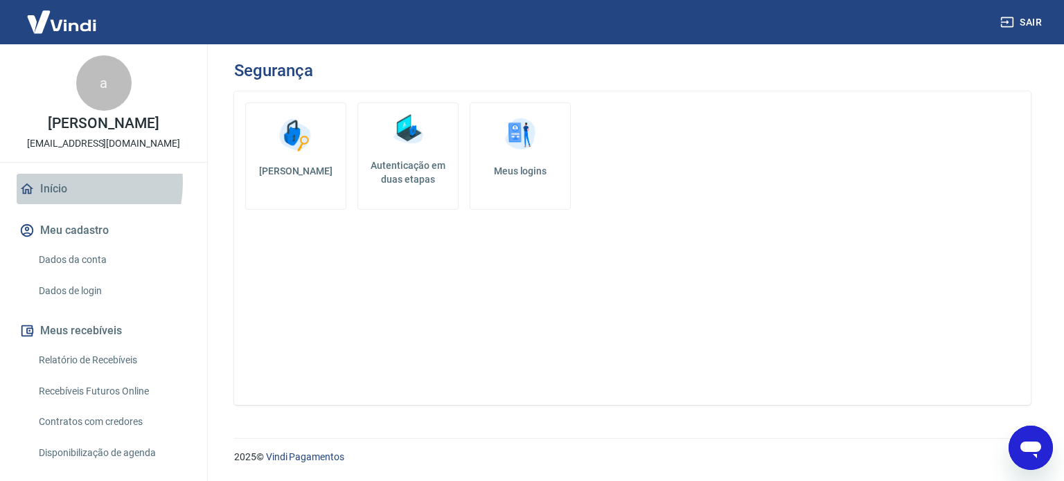
click at [60, 197] on link "Início" at bounding box center [104, 189] width 174 height 30
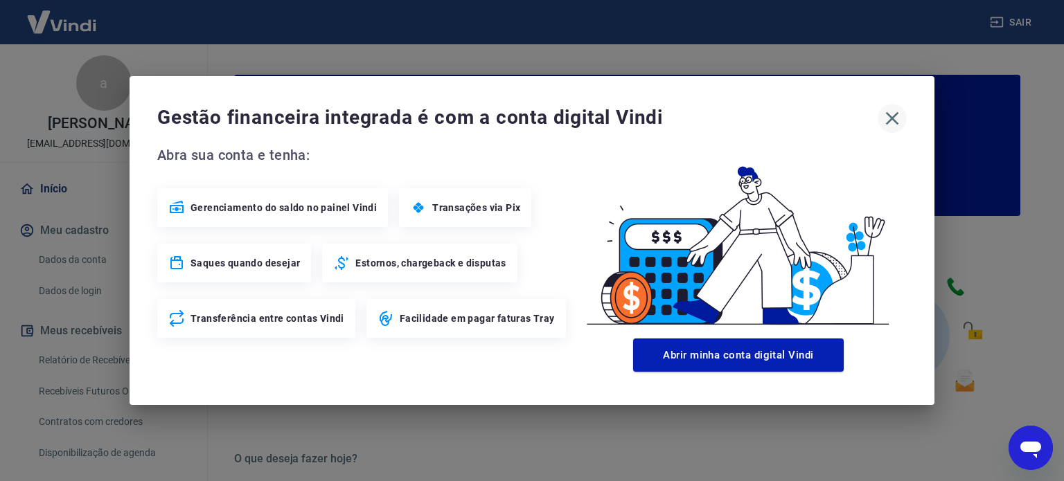
click at [886, 106] on button "button" at bounding box center [892, 118] width 29 height 29
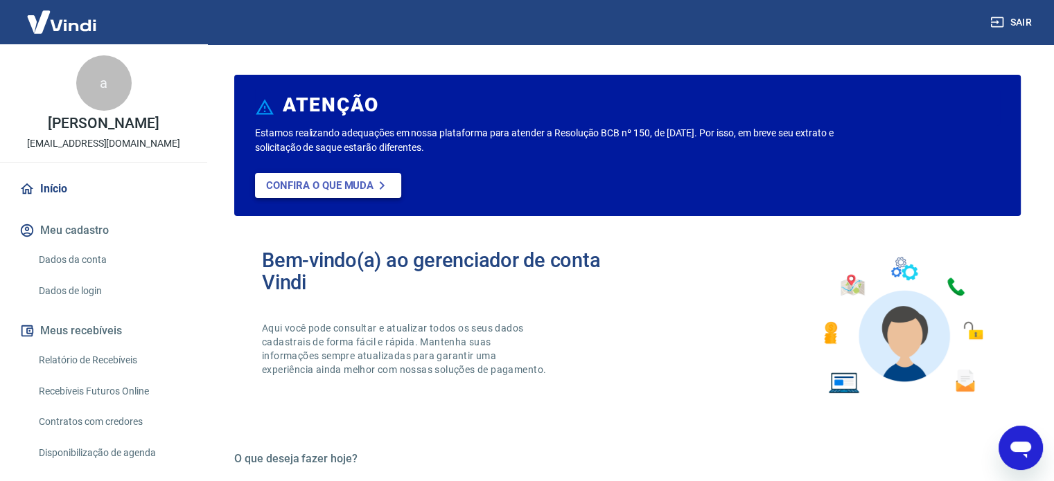
click at [387, 189] on icon at bounding box center [381, 185] width 17 height 17
